Goal: Task Accomplishment & Management: Manage account settings

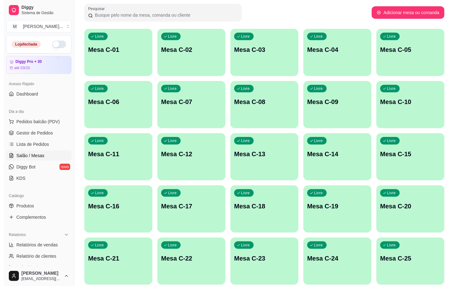
scroll to position [142, 0]
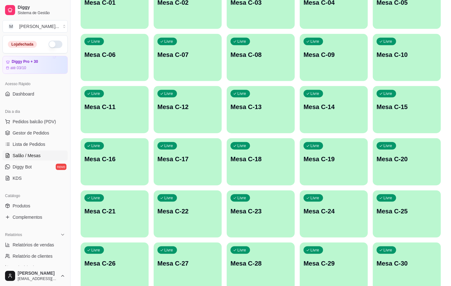
click at [283, 204] on div "Livre Mesa C-23" at bounding box center [261, 211] width 68 height 40
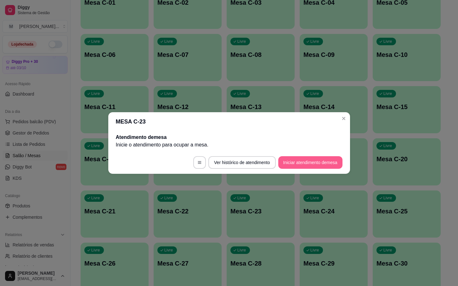
click at [309, 161] on button "Iniciar atendimento de mesa" at bounding box center [310, 162] width 64 height 13
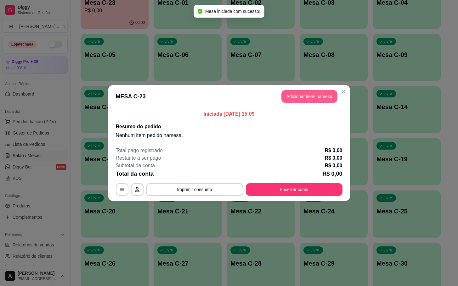
click at [299, 91] on button "Adicionar itens na mesa" at bounding box center [309, 96] width 56 height 13
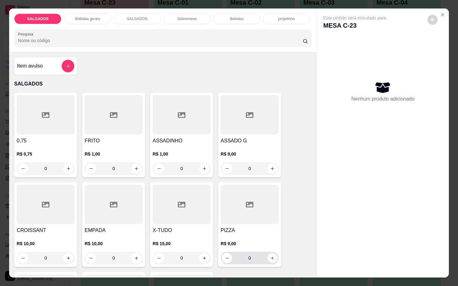
click at [270, 256] on icon "increase-product-quantity" at bounding box center [272, 258] width 5 height 5
type input "1"
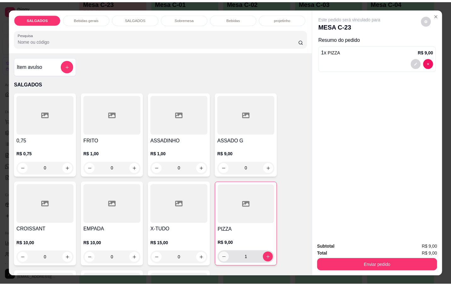
scroll to position [189, 0]
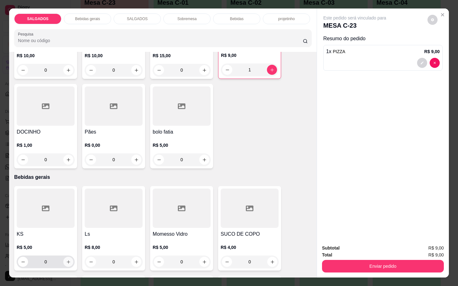
click at [71, 261] on div "0" at bounding box center [46, 262] width 58 height 13
click at [67, 260] on icon "increase-product-quantity" at bounding box center [68, 262] width 5 height 5
type input "1"
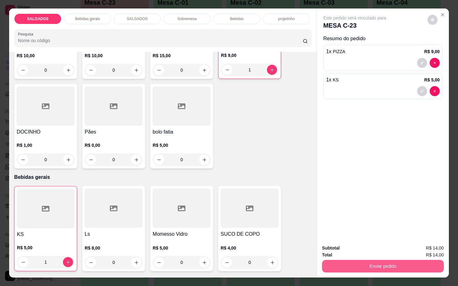
click at [349, 266] on button "Enviar pedido" at bounding box center [383, 266] width 122 height 13
click at [366, 250] on button "Não registrar e enviar pedido" at bounding box center [360, 248] width 65 height 12
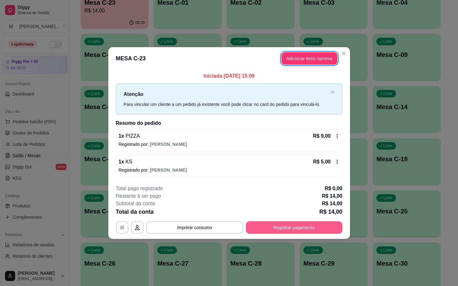
click at [280, 222] on button "Registrar pagamento" at bounding box center [294, 228] width 97 height 13
click at [317, 230] on button "Registrar pagamento" at bounding box center [294, 228] width 97 height 13
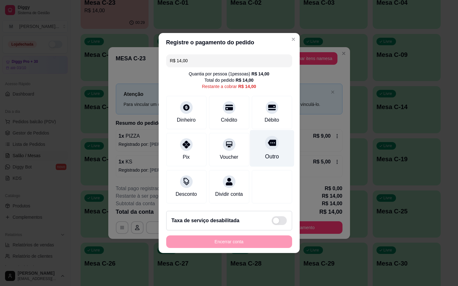
click at [272, 145] on div "Outro" at bounding box center [272, 148] width 44 height 37
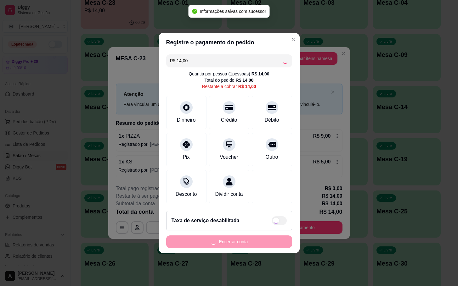
type input "R$ 0,00"
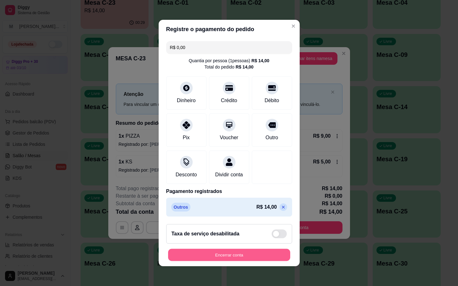
click at [242, 257] on button "Encerrar conta" at bounding box center [229, 255] width 122 height 12
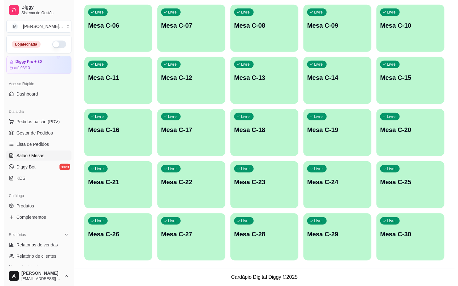
scroll to position [0, 0]
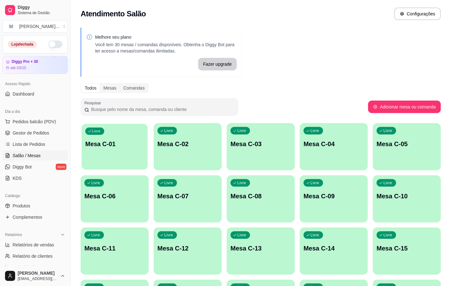
click at [94, 155] on div "Livre Mesa C-01" at bounding box center [115, 143] width 66 height 38
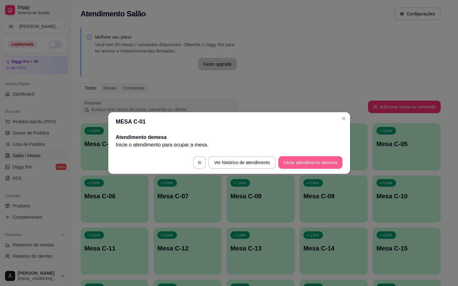
click at [291, 162] on button "Iniciar atendimento de mesa" at bounding box center [310, 162] width 64 height 13
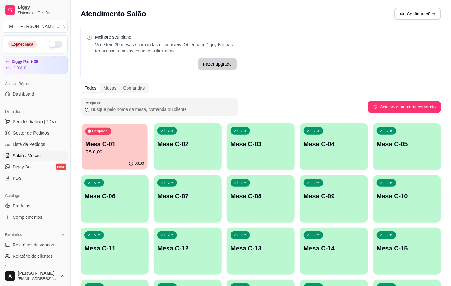
click at [125, 135] on div "Ocupada Mesa C-01 R$ 0,00" at bounding box center [115, 141] width 66 height 34
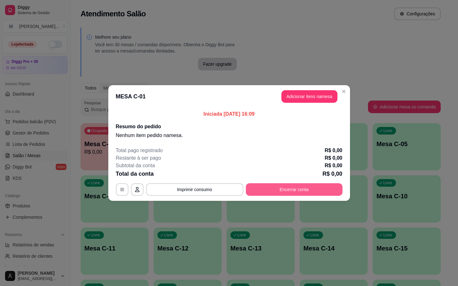
click at [300, 186] on button "Encerrar conta" at bounding box center [294, 189] width 97 height 13
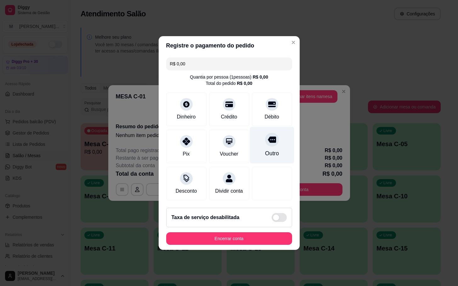
click at [258, 144] on div "Outro" at bounding box center [272, 145] width 44 height 37
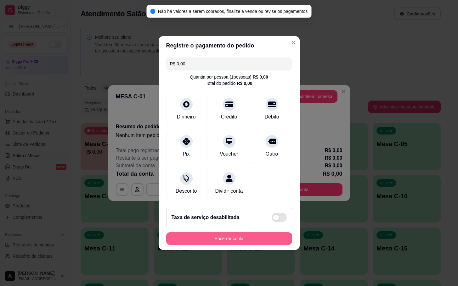
click at [252, 242] on button "Encerrar conta" at bounding box center [229, 239] width 126 height 13
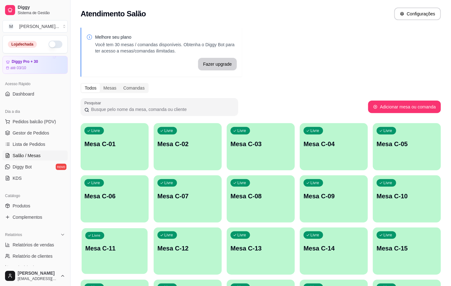
click at [115, 253] on div "Livre Mesa C-11" at bounding box center [115, 247] width 66 height 38
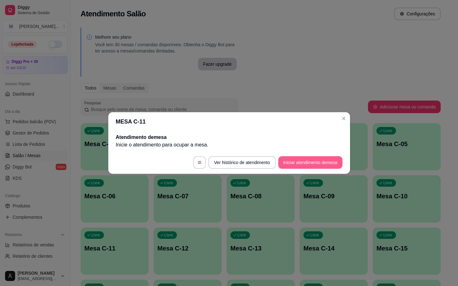
click at [306, 160] on button "Iniciar atendimento de mesa" at bounding box center [310, 162] width 64 height 13
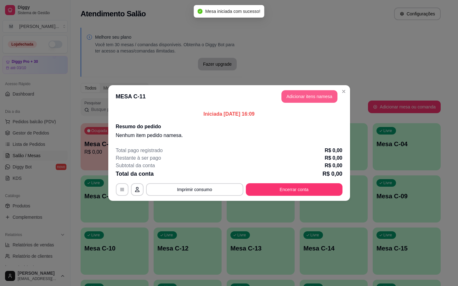
click at [317, 102] on button "Adicionar itens na mesa" at bounding box center [309, 96] width 56 height 13
click at [324, 96] on div "Nenhum produto adicionado" at bounding box center [384, 92] width 120 height 124
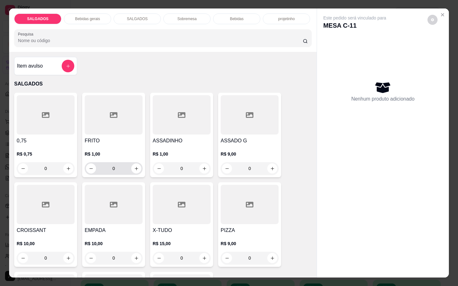
click at [105, 166] on input "0" at bounding box center [113, 168] width 35 height 13
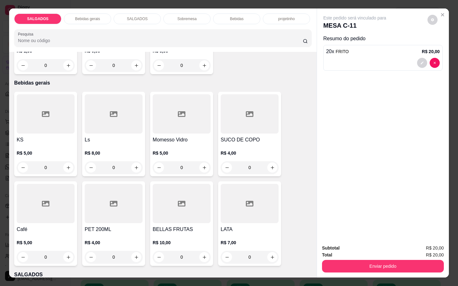
scroll to position [236, 0]
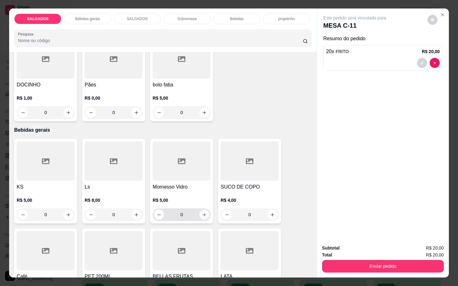
type input "20"
click at [202, 213] on icon "increase-product-quantity" at bounding box center [204, 215] width 5 height 5
type input "1"
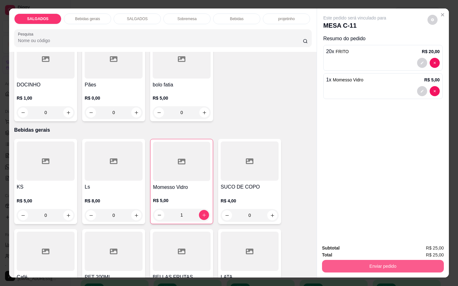
click at [322, 260] on button "Enviar pedido" at bounding box center [383, 266] width 122 height 13
click at [332, 249] on button "Não registrar e enviar pedido" at bounding box center [360, 248] width 65 height 12
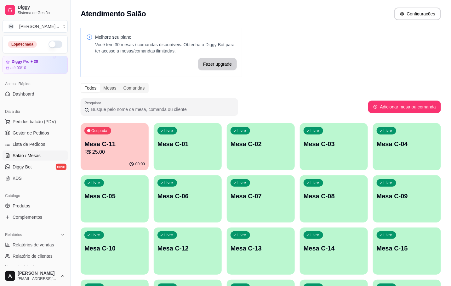
click at [110, 137] on div "Ocupada Mesa C-11 R$ 25,00" at bounding box center [115, 140] width 68 height 35
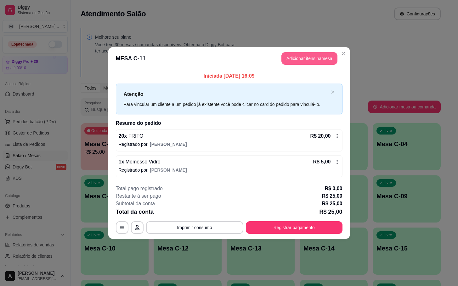
click at [300, 62] on button "Adicionar itens na mesa" at bounding box center [309, 58] width 56 height 13
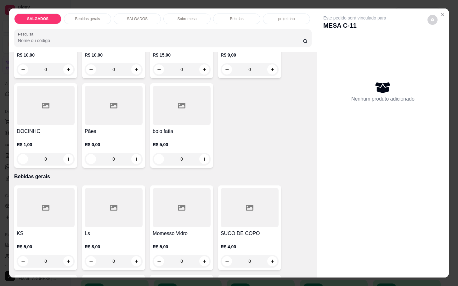
scroll to position [283, 0]
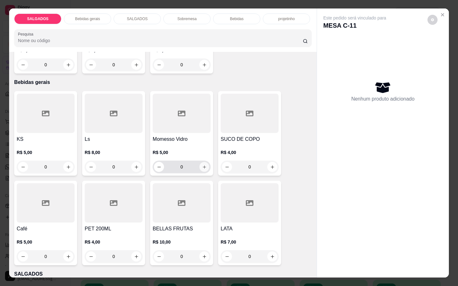
click at [202, 165] on icon "increase-product-quantity" at bounding box center [204, 167] width 5 height 5
type input "1"
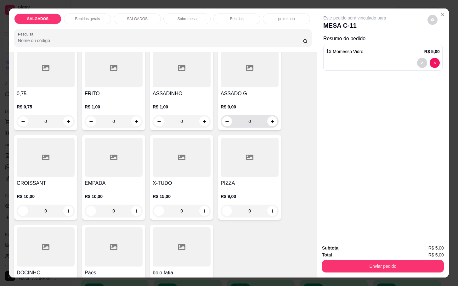
scroll to position [0, 0]
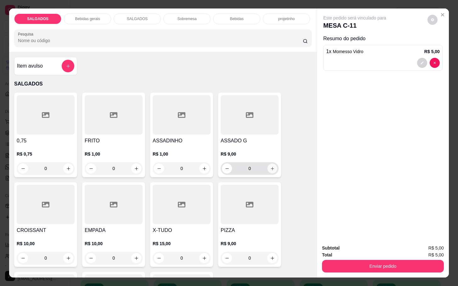
click at [270, 166] on icon "increase-product-quantity" at bounding box center [272, 168] width 5 height 5
type input "1"
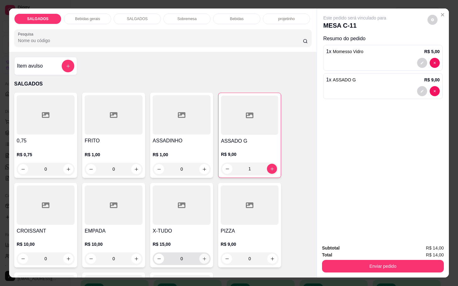
click at [202, 259] on icon "increase-product-quantity" at bounding box center [204, 259] width 5 height 5
type input "1"
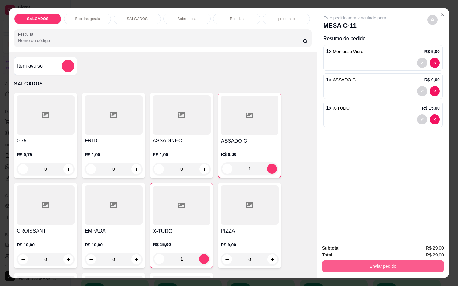
click at [333, 262] on button "Enviar pedido" at bounding box center [383, 266] width 122 height 13
click at [338, 249] on button "Não registrar e enviar pedido" at bounding box center [361, 248] width 64 height 12
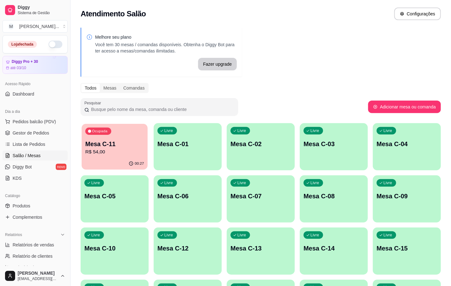
click at [134, 156] on div "Ocupada Mesa C-11 R$ 54,00" at bounding box center [115, 141] width 66 height 34
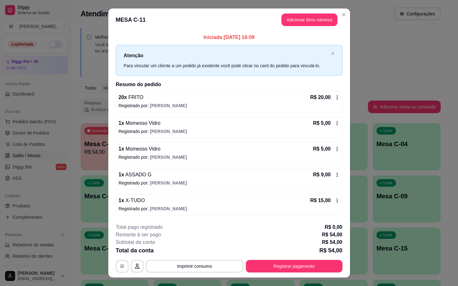
scroll to position [12, 0]
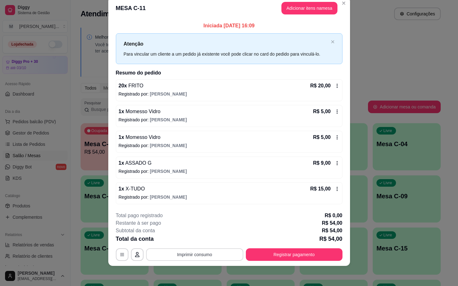
click at [211, 258] on button "Imprimir consumo" at bounding box center [194, 255] width 97 height 13
click at [211, 258] on button "Imprimir consumo" at bounding box center [194, 255] width 94 height 12
click at [198, 242] on button "IMPRESSORA" at bounding box center [193, 241] width 44 height 10
click at [295, 253] on button "Registrar pagamento" at bounding box center [294, 255] width 97 height 13
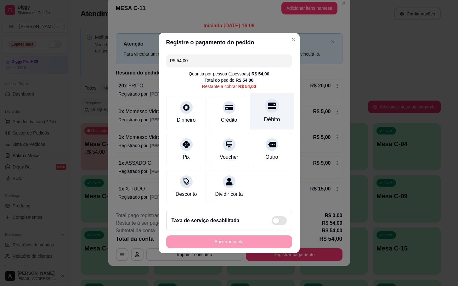
click at [268, 105] on icon at bounding box center [272, 106] width 8 height 8
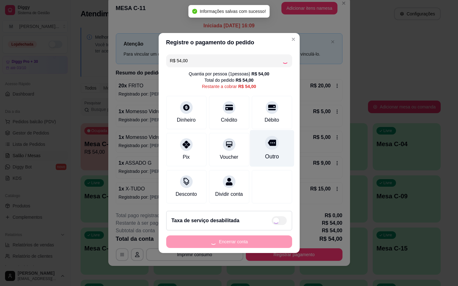
type input "R$ 0,00"
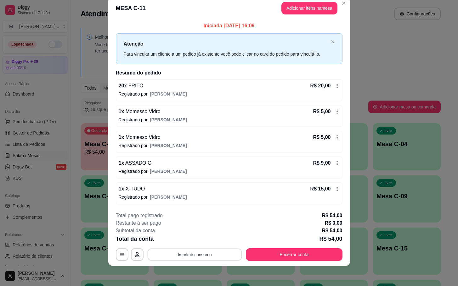
click at [189, 260] on button "Imprimir consumo" at bounding box center [194, 255] width 94 height 12
click at [191, 240] on button "IMPRESSORA" at bounding box center [193, 241] width 44 height 10
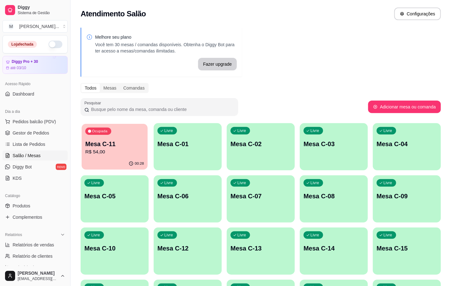
click at [99, 154] on p "R$ 54,00" at bounding box center [114, 152] width 59 height 7
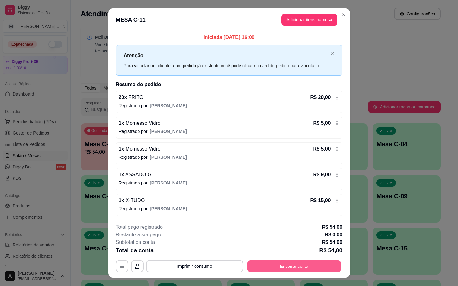
click at [325, 271] on button "Encerrar conta" at bounding box center [294, 266] width 94 height 12
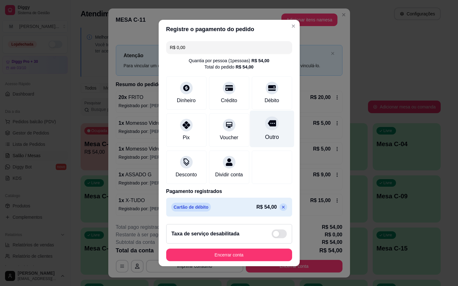
click at [265, 133] on div "Outro" at bounding box center [272, 137] width 14 height 8
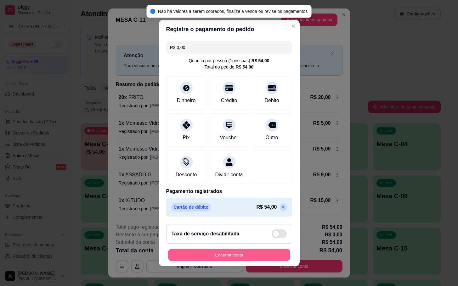
click at [214, 255] on button "Encerrar conta" at bounding box center [229, 255] width 122 height 12
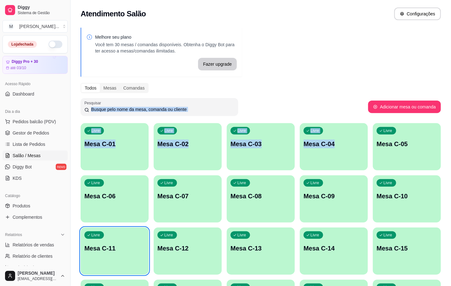
drag, startPoint x: 343, startPoint y: 120, endPoint x: 447, endPoint y: 1, distance: 157.7
click at [377, 78] on div "Melhore seu plano Você tem 30 mesas / comandas disponíveis. Obtenha o Diggy Bot…" at bounding box center [260, 231] width 380 height 415
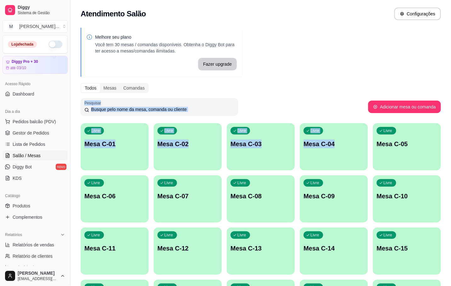
click at [101, 246] on p "Mesa C-11" at bounding box center [114, 248] width 60 height 9
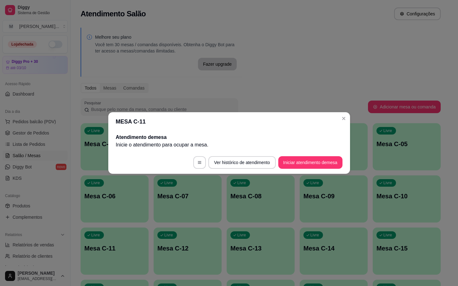
click at [323, 155] on footer "Ver histórico de atendimento Iniciar atendimento de mesa" at bounding box center [229, 162] width 242 height 23
click at [326, 167] on button "Iniciar atendimento de mesa" at bounding box center [310, 163] width 62 height 12
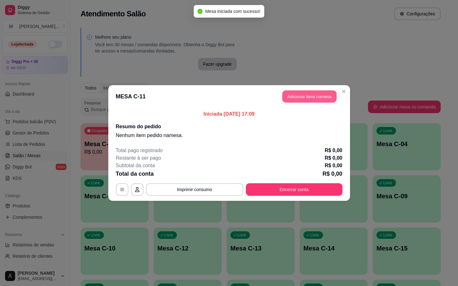
click at [321, 97] on button "Adicionar itens na mesa" at bounding box center [309, 97] width 54 height 12
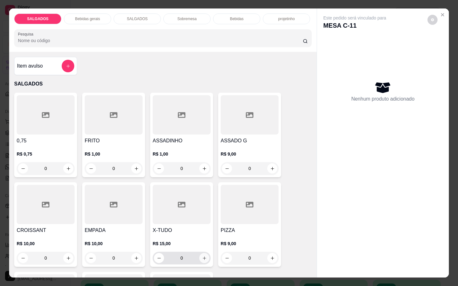
click at [202, 258] on button "increase-product-quantity" at bounding box center [204, 258] width 10 height 10
type input "1"
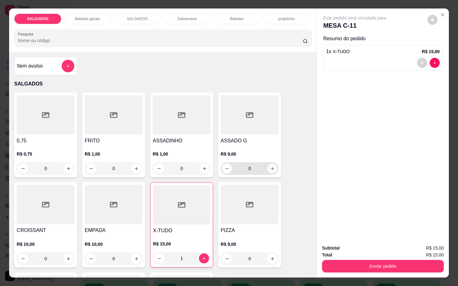
click at [271, 164] on button "increase-product-quantity" at bounding box center [272, 169] width 10 height 10
type input "1"
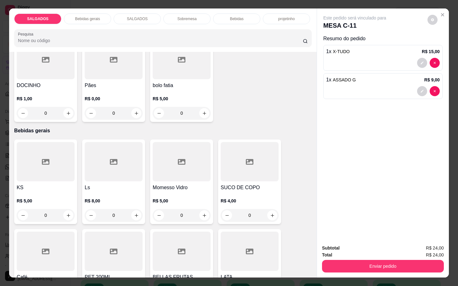
scroll to position [189, 0]
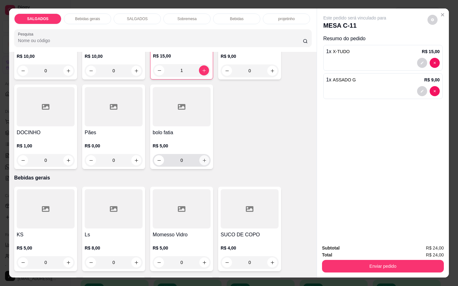
click at [204, 156] on button "increase-product-quantity" at bounding box center [204, 160] width 10 height 10
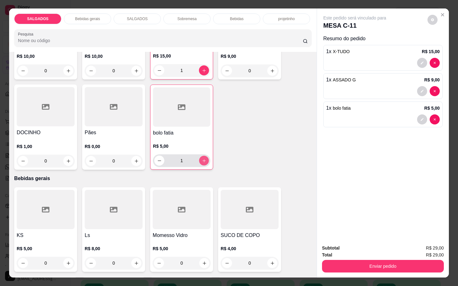
click at [202, 159] on icon "increase-product-quantity" at bounding box center [204, 161] width 5 height 5
type input "2"
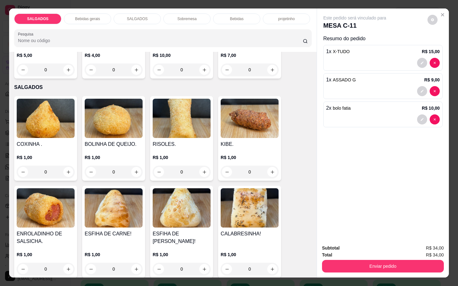
scroll to position [708, 0]
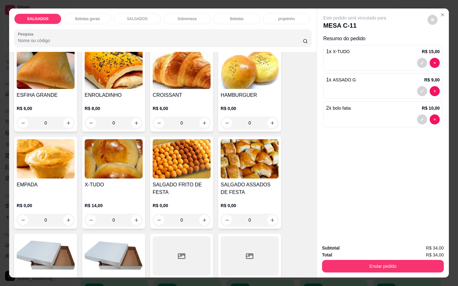
click at [100, 15] on div "Bebidas gerais" at bounding box center [87, 19] width 47 height 11
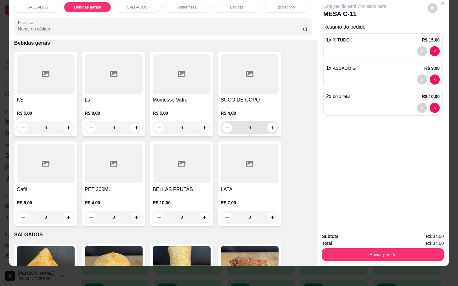
click at [267, 125] on button "increase-product-quantity" at bounding box center [272, 128] width 10 height 10
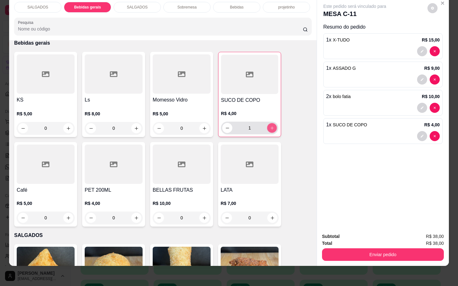
click at [270, 126] on icon "increase-product-quantity" at bounding box center [272, 128] width 5 height 5
type input "2"
drag, startPoint x: 357, startPoint y: 238, endPoint x: 358, endPoint y: 250, distance: 11.4
click at [361, 241] on div "Subtotal R$ 42,00 Total R$ 42,00 Enviar pedido" at bounding box center [383, 247] width 122 height 28
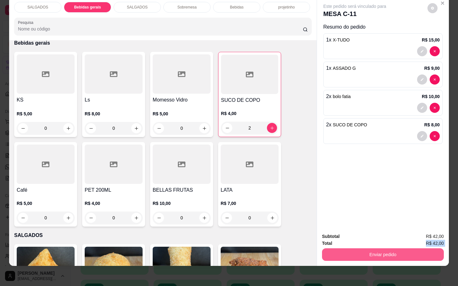
click at [358, 251] on button "Enviar pedido" at bounding box center [383, 255] width 122 height 13
click at [358, 237] on button "Não registrar e enviar pedido" at bounding box center [361, 233] width 64 height 12
